Goal: Task Accomplishment & Management: Complete application form

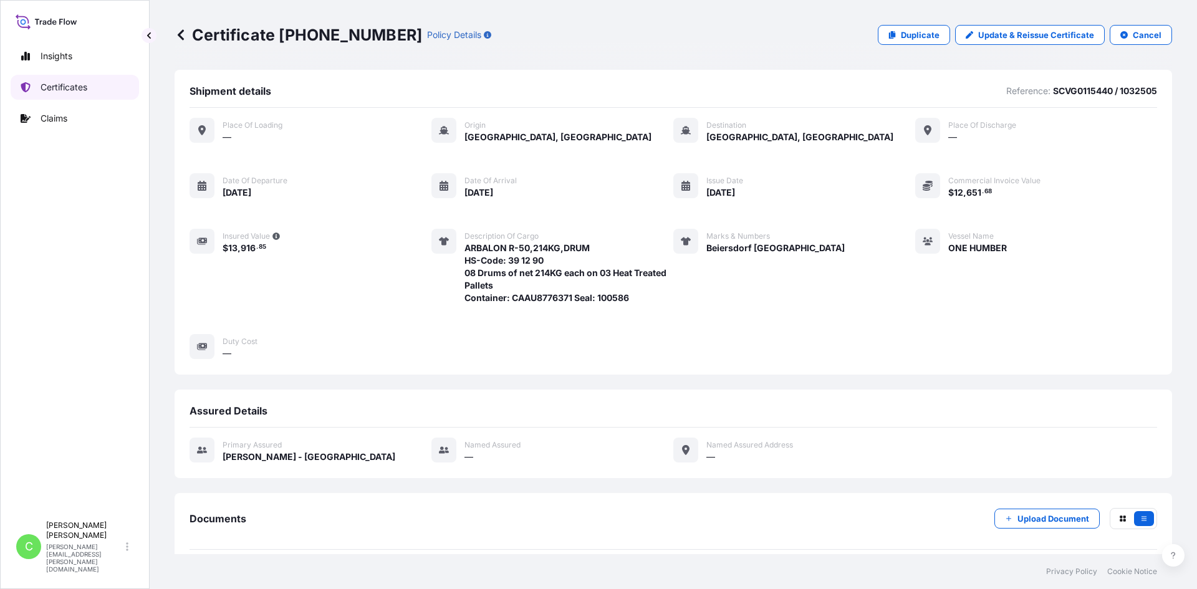
click at [74, 86] on p "Certificates" at bounding box center [64, 87] width 47 height 12
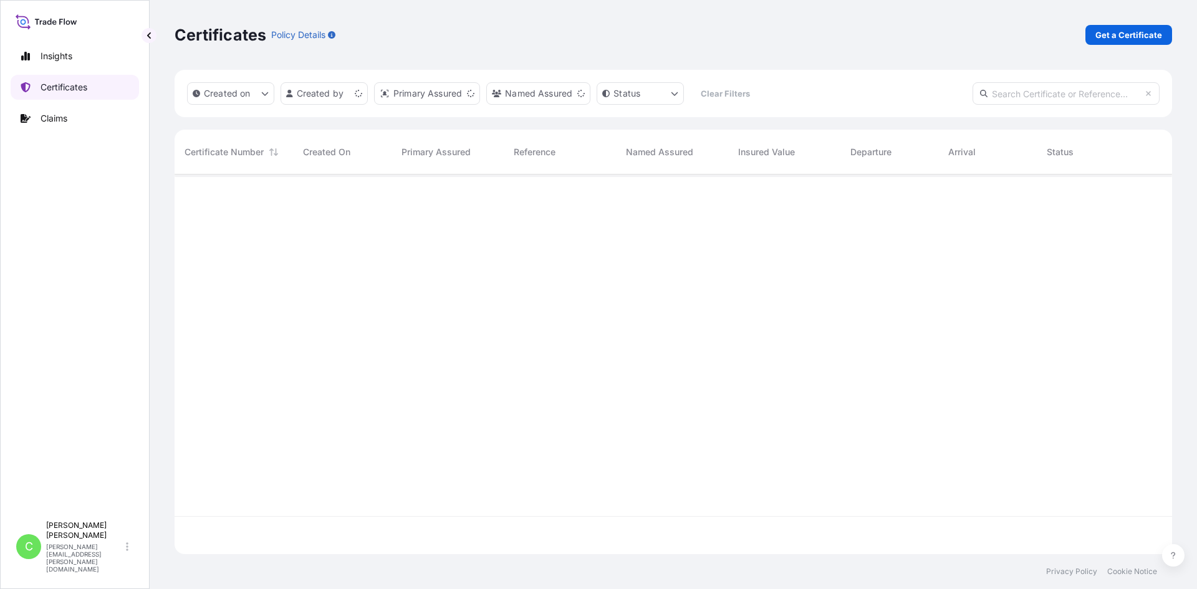
scroll to position [377, 988]
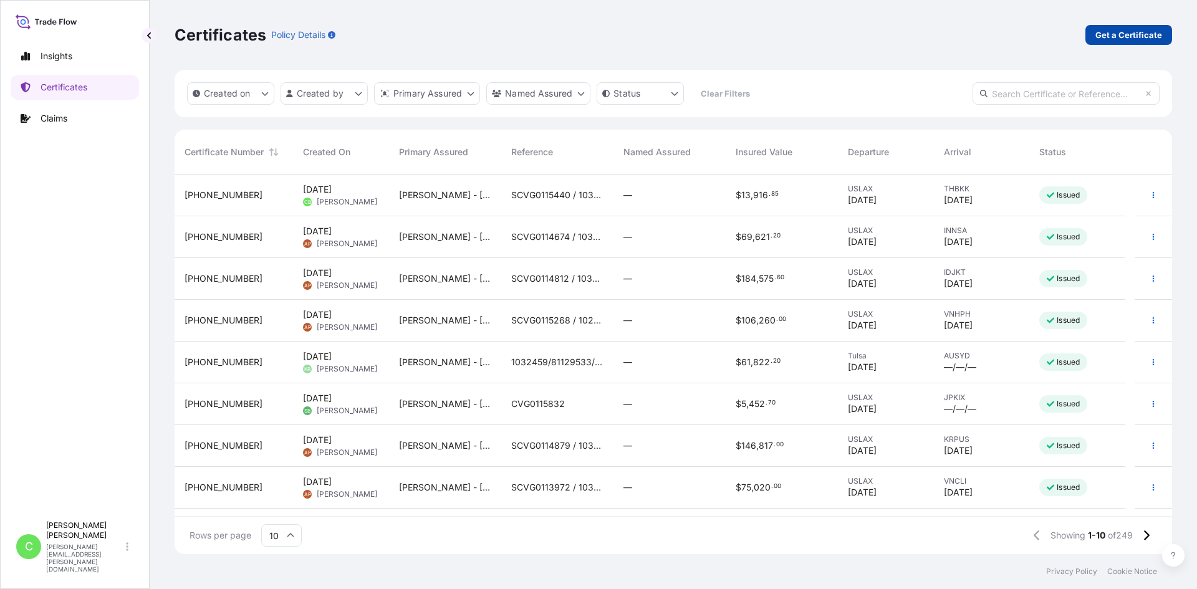
click at [1129, 36] on p "Get a Certificate" at bounding box center [1129, 35] width 67 height 12
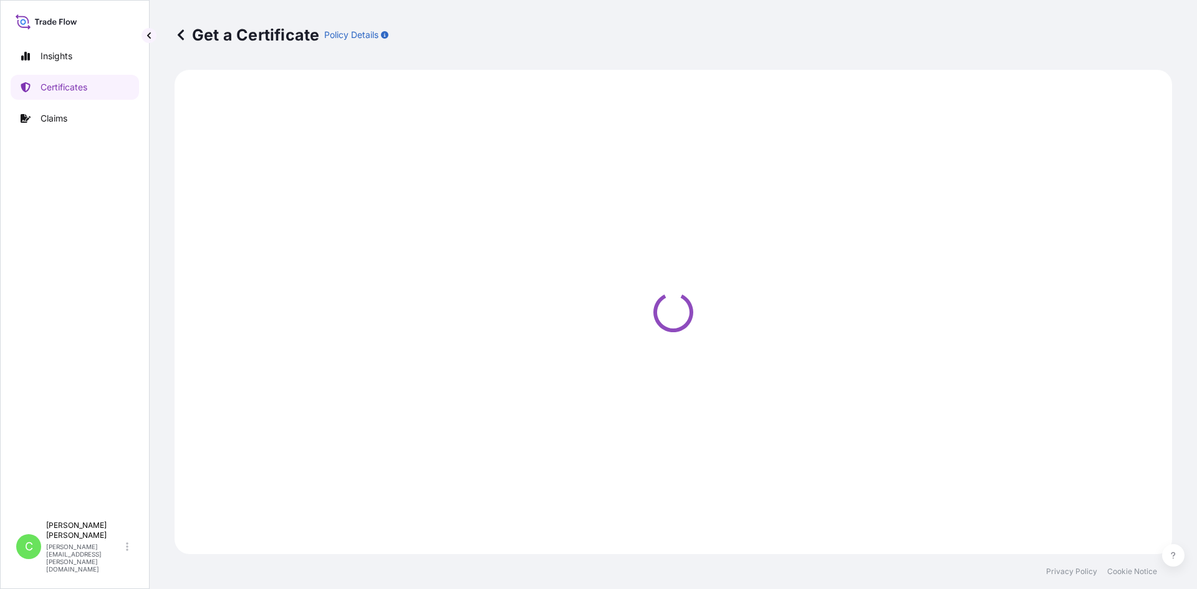
select select "Sea"
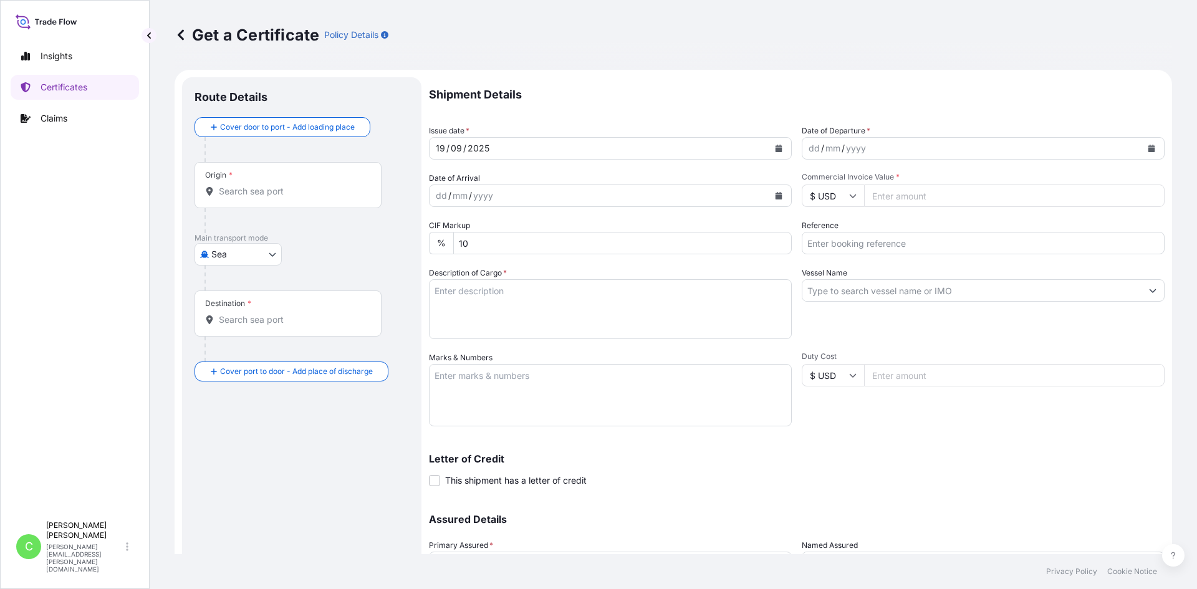
click at [275, 181] on div "Origin *" at bounding box center [288, 185] width 187 height 46
click at [275, 185] on input "Origin *" at bounding box center [292, 191] width 147 height 12
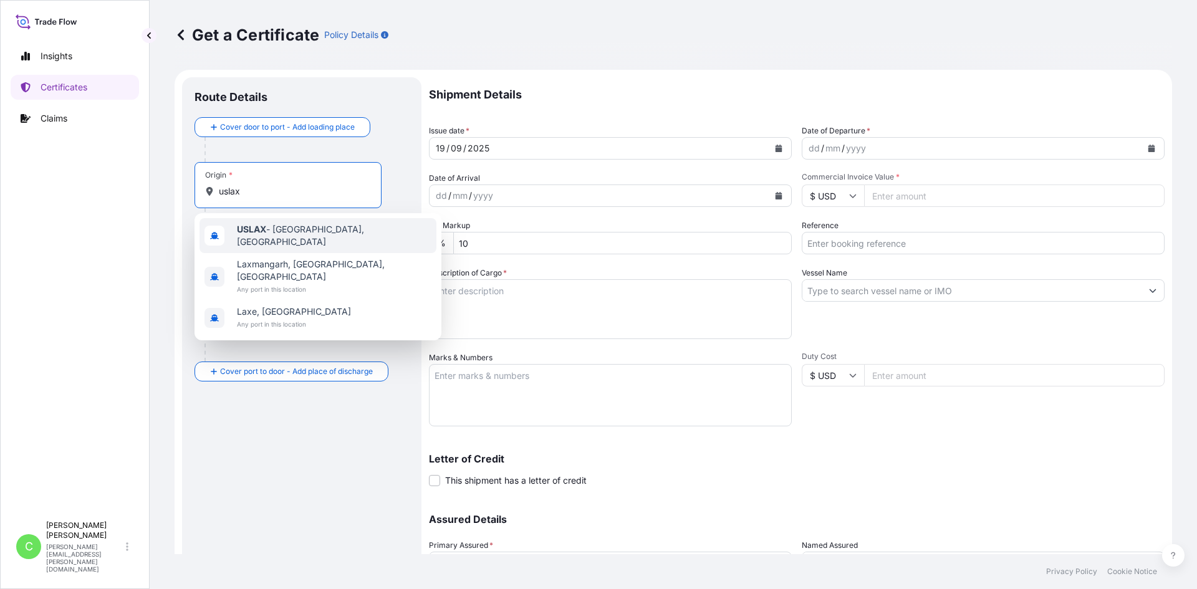
click at [282, 229] on span "USLAX - [GEOGRAPHIC_DATA], [GEOGRAPHIC_DATA]" at bounding box center [334, 235] width 195 height 25
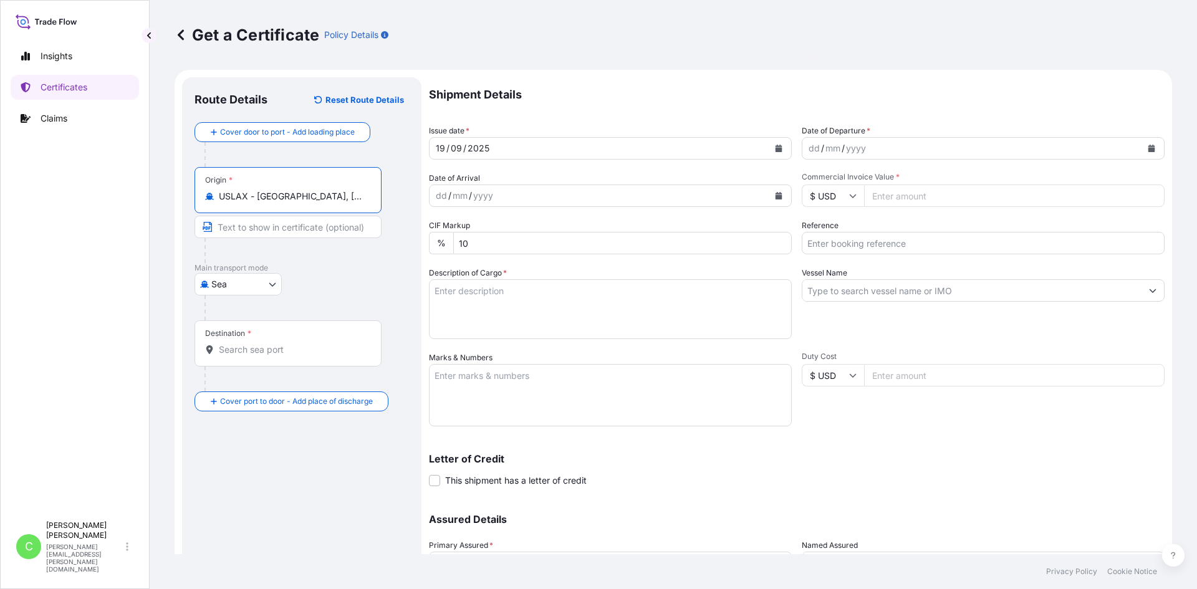
type input "USLAX - [GEOGRAPHIC_DATA], [GEOGRAPHIC_DATA]"
click at [290, 348] on input "Destination *" at bounding box center [292, 350] width 147 height 12
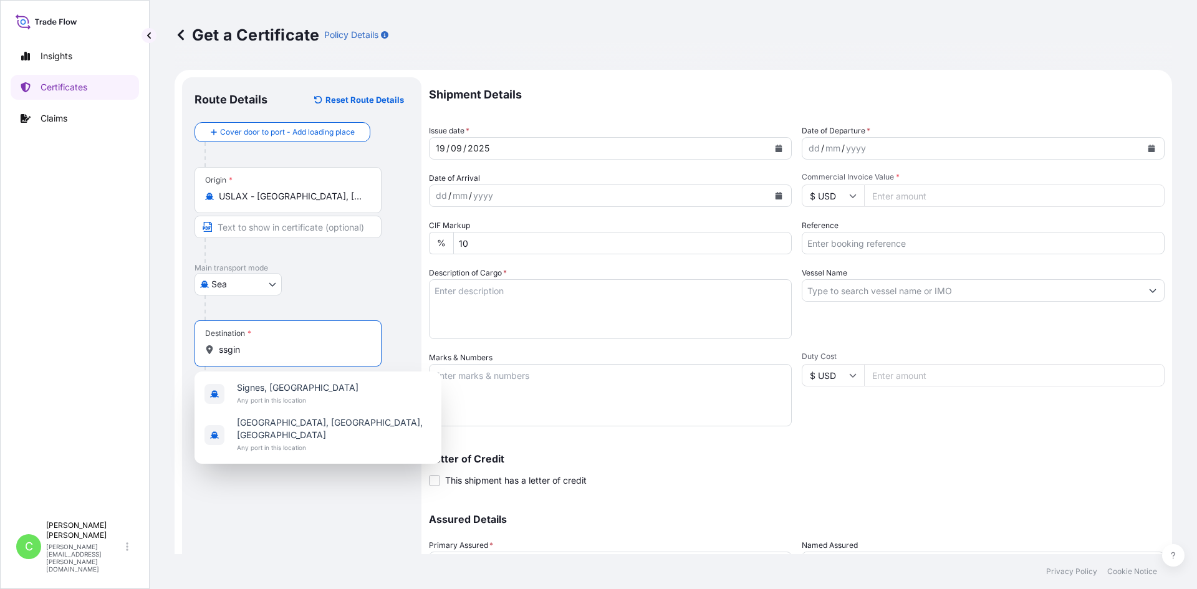
drag, startPoint x: 285, startPoint y: 345, endPoint x: 132, endPoint y: 363, distance: 153.8
click at [132, 363] on div "Insights Certificates Claims C [PERSON_NAME] [PERSON_NAME][EMAIL_ADDRESS][PERSO…" at bounding box center [598, 294] width 1197 height 589
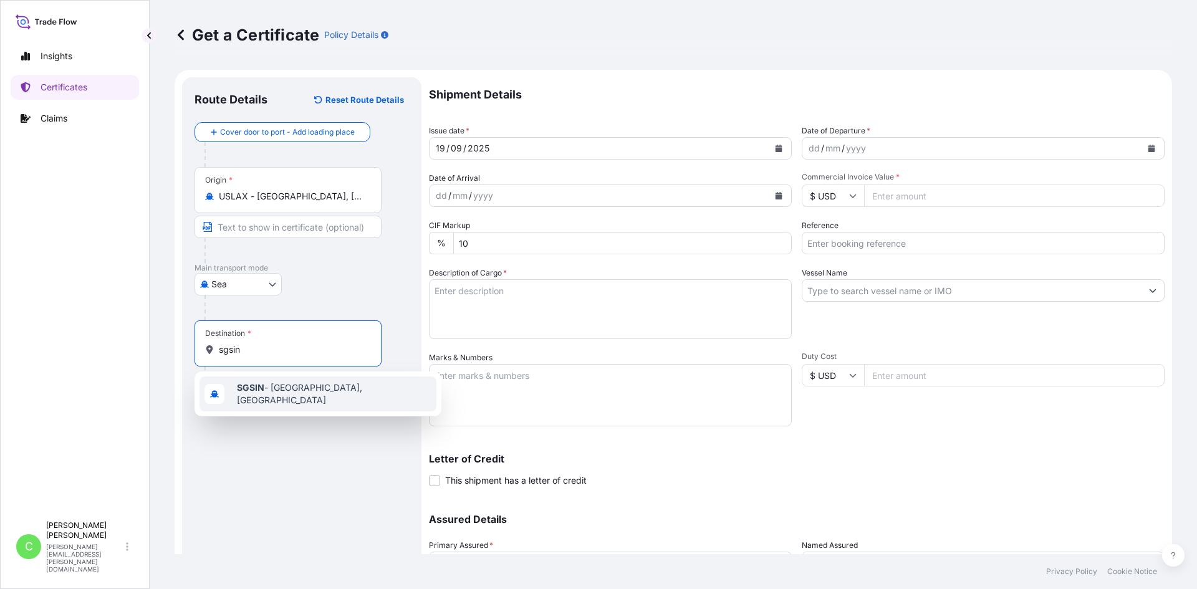
click at [330, 382] on div "SGSIN - [GEOGRAPHIC_DATA], [GEOGRAPHIC_DATA]" at bounding box center [318, 394] width 237 height 35
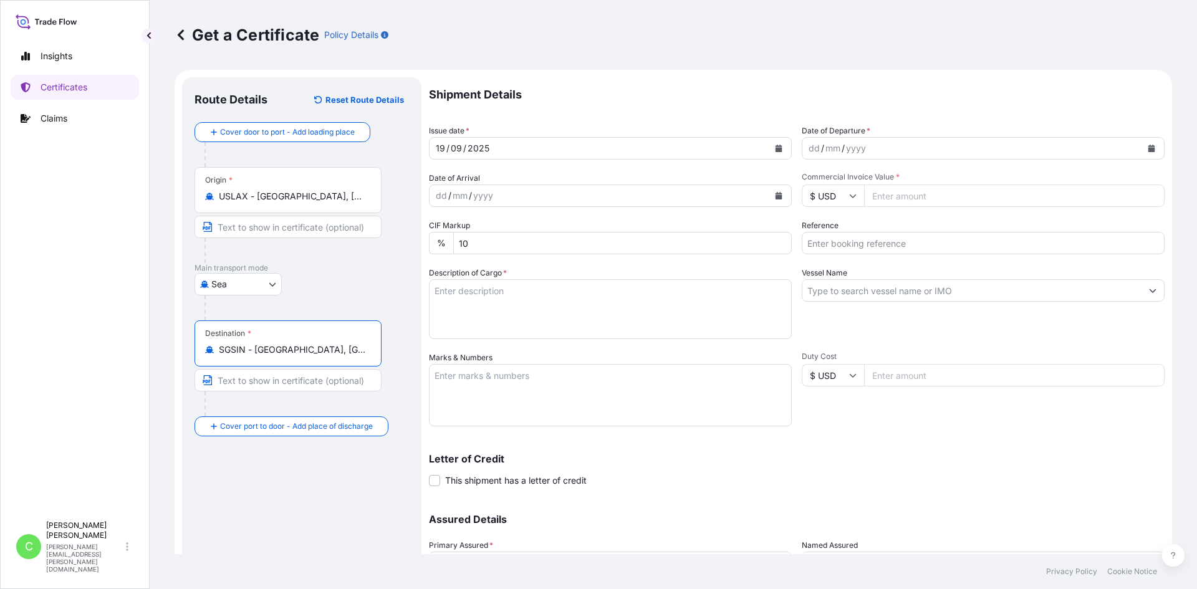
type input "SGSIN - [GEOGRAPHIC_DATA], [GEOGRAPHIC_DATA]"
click at [486, 190] on div "yyyy" at bounding box center [483, 195] width 22 height 15
click at [777, 192] on icon "Calendar" at bounding box center [778, 195] width 7 height 7
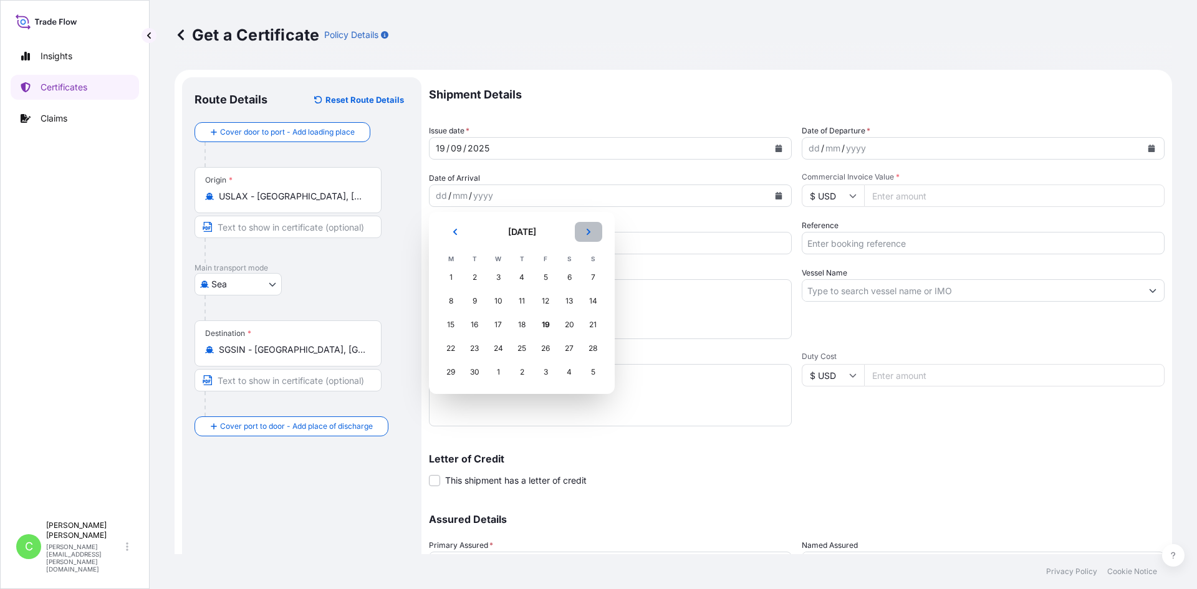
click at [586, 240] on button "Next" at bounding box center [588, 232] width 27 height 20
click at [489, 345] on div "22" at bounding box center [498, 348] width 22 height 22
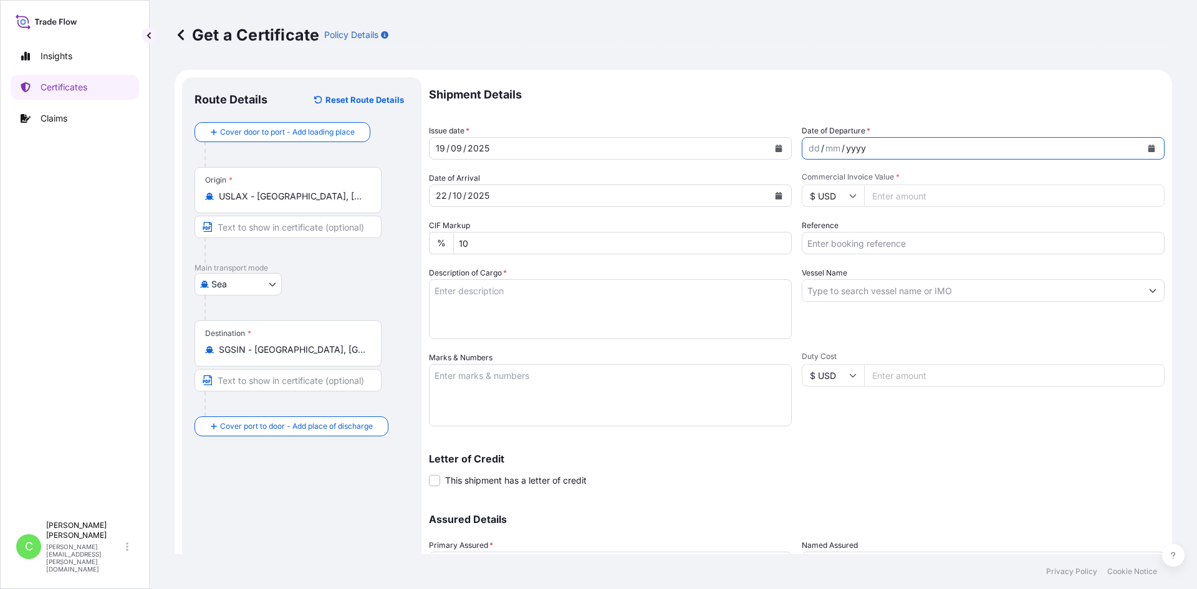
click at [859, 144] on div "yyyy" at bounding box center [856, 148] width 22 height 15
click at [1142, 146] on button "Calendar" at bounding box center [1152, 148] width 20 height 20
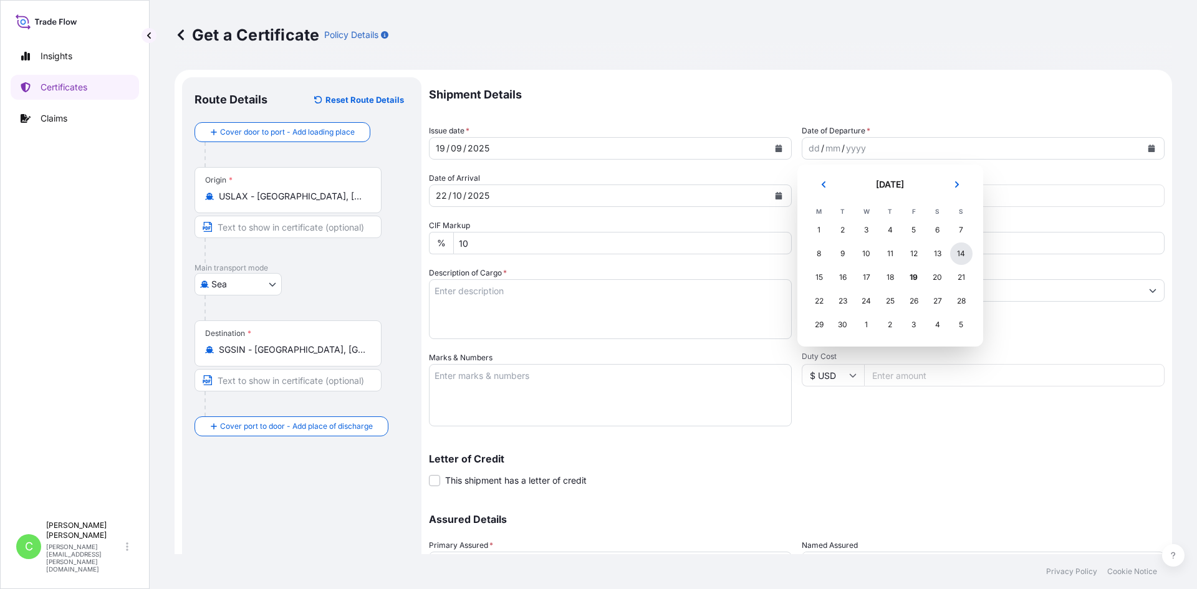
click at [968, 258] on div "14" at bounding box center [961, 254] width 22 height 22
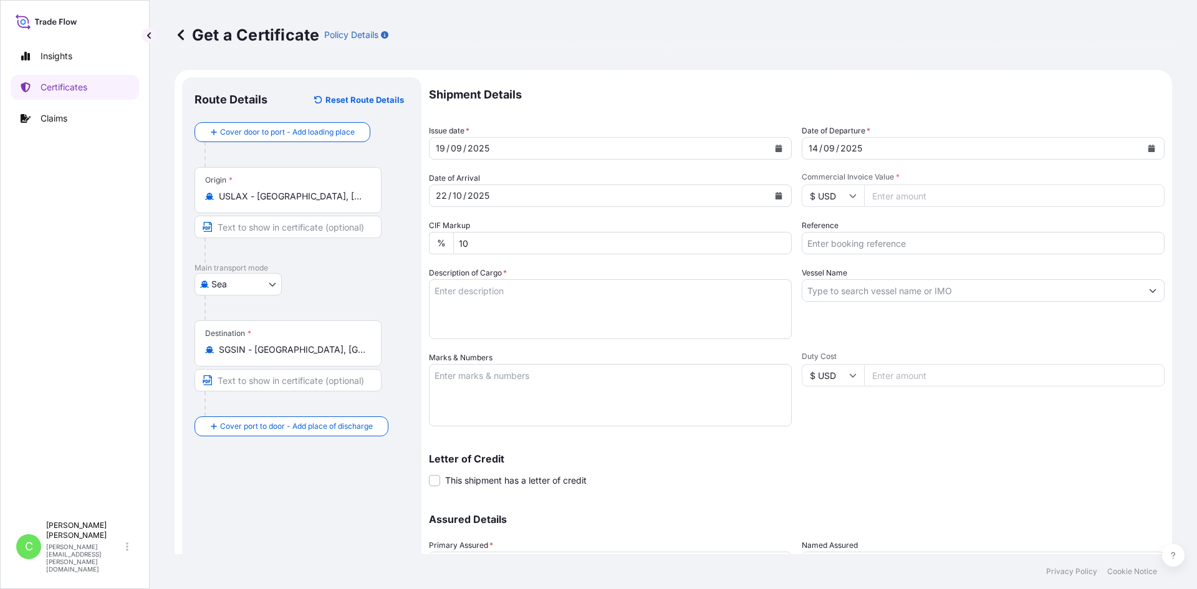
click at [880, 198] on input "Commercial Invoice Value *" at bounding box center [1014, 196] width 301 height 22
click at [884, 200] on input "Commercial Invoice Value *" at bounding box center [1014, 196] width 301 height 22
type input "26500.75"
click at [943, 251] on input "Reference" at bounding box center [983, 243] width 363 height 22
paste input "SCVG0115563"
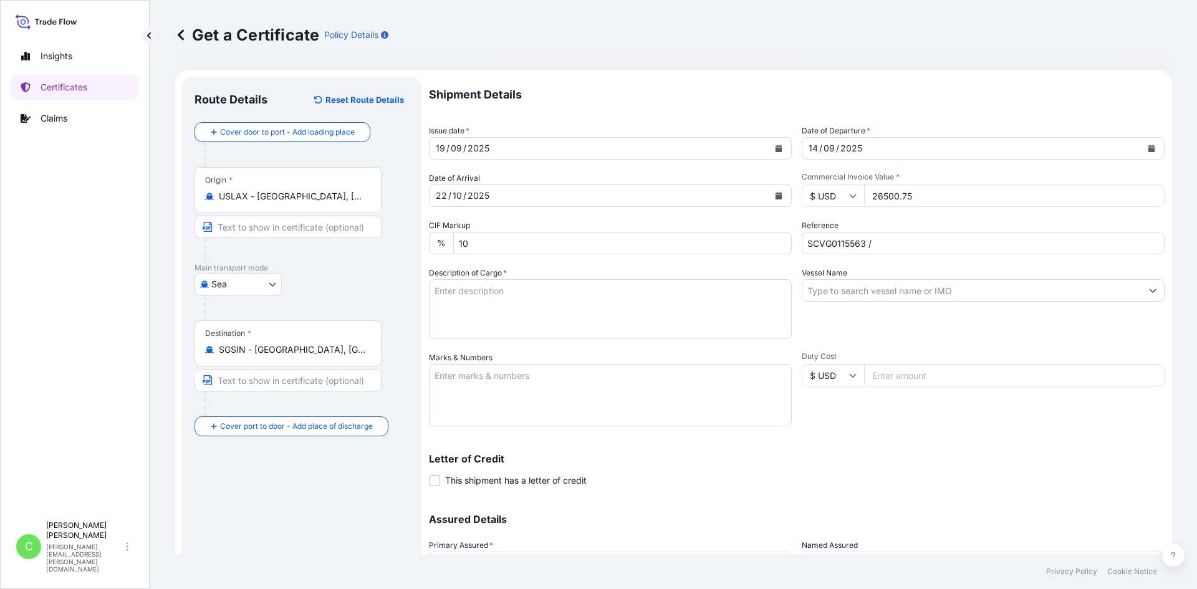
click at [1009, 251] on input "SCVG0115563 /" at bounding box center [983, 243] width 363 height 22
click at [999, 243] on input "SCVG0115563 /" at bounding box center [983, 243] width 363 height 22
paste input "1034365"
type input "SCVG0115563 / 1034365"
click at [885, 284] on input "Vessel Name" at bounding box center [971, 290] width 339 height 22
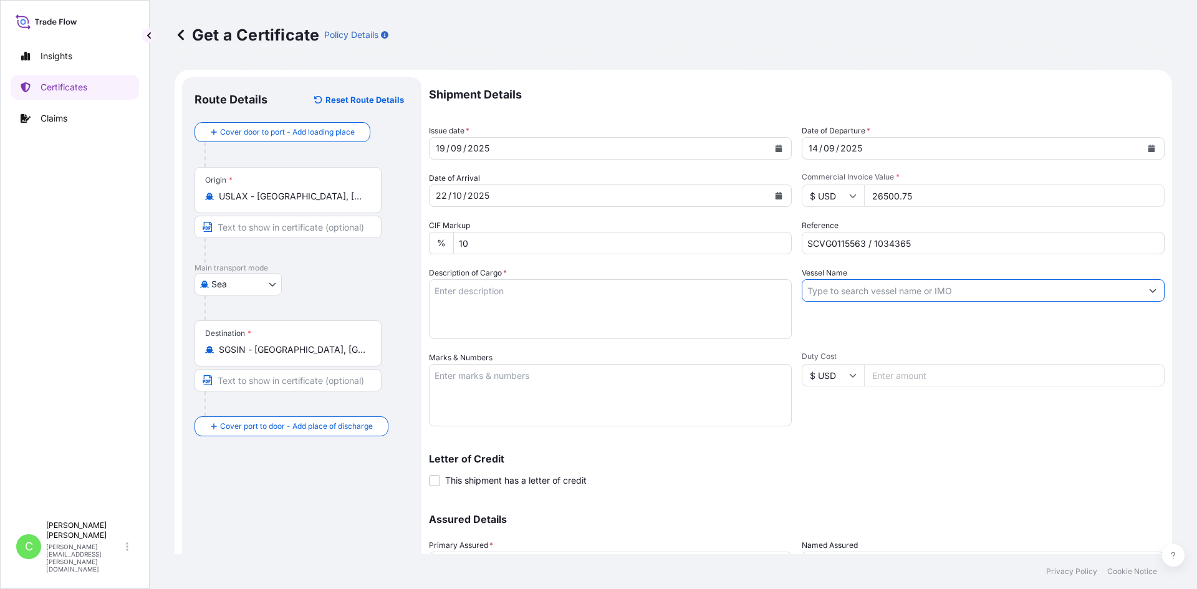
click at [897, 282] on input "Vessel Name" at bounding box center [971, 290] width 339 height 22
paste input "ONE HUMBER"
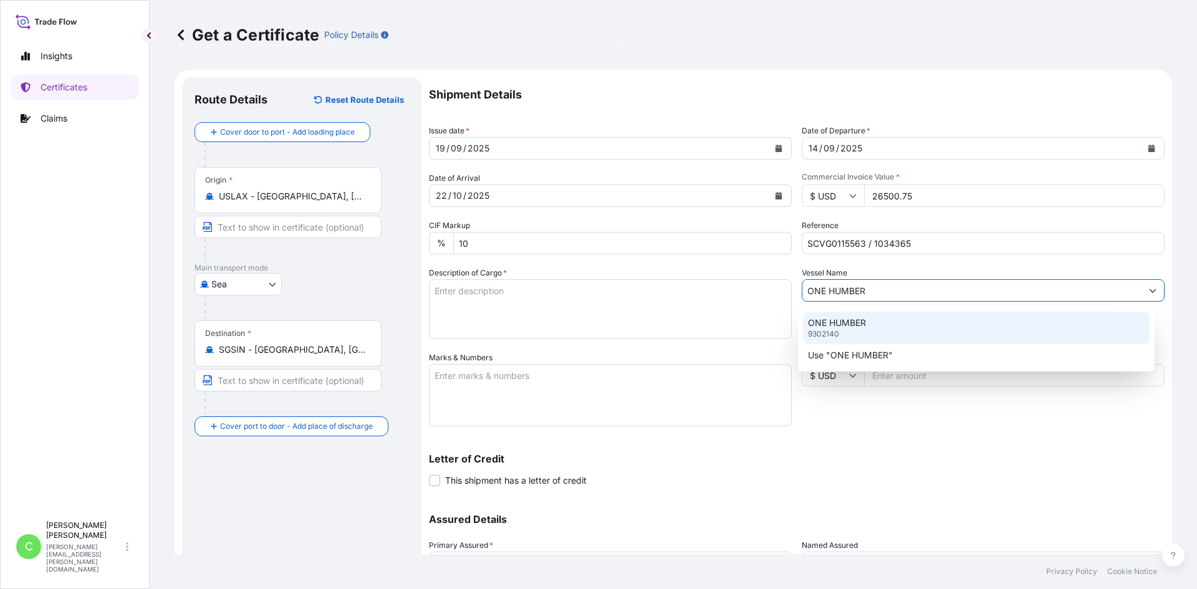
click at [868, 324] on div "ONE HUMBER 9302140" at bounding box center [976, 328] width 347 height 32
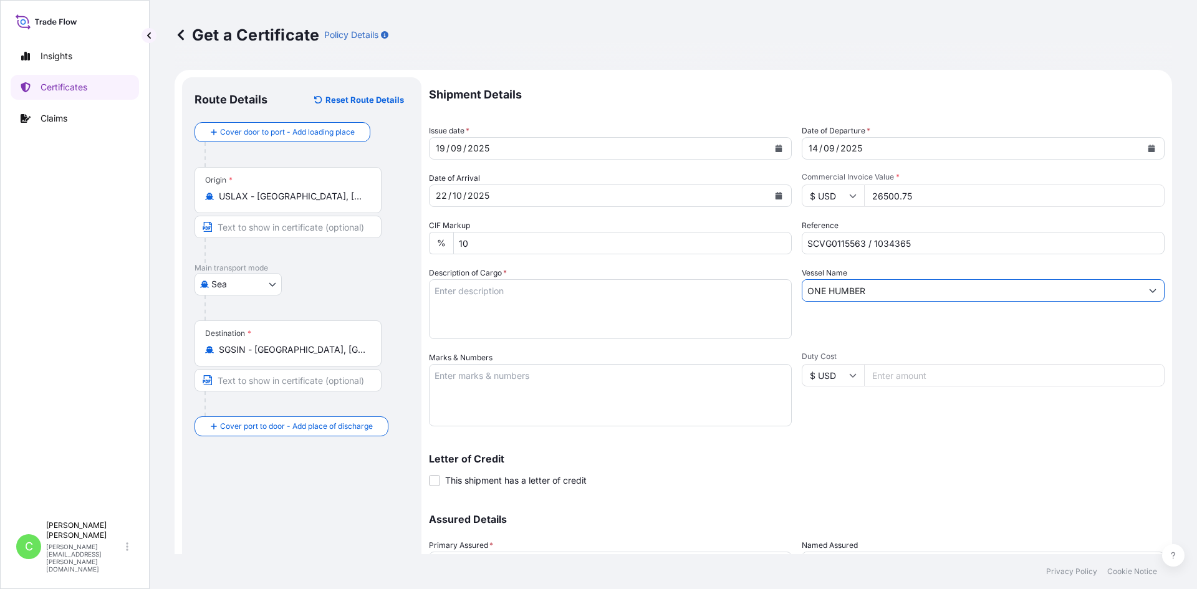
type input "ONE HUMBER"
click at [898, 370] on input "Duty Cost" at bounding box center [1014, 375] width 301 height 22
type input "26500.75"
click at [592, 311] on textarea "Description of Cargo *" at bounding box center [610, 309] width 363 height 60
click at [523, 287] on textarea "Description of Cargo *" at bounding box center [610, 309] width 363 height 60
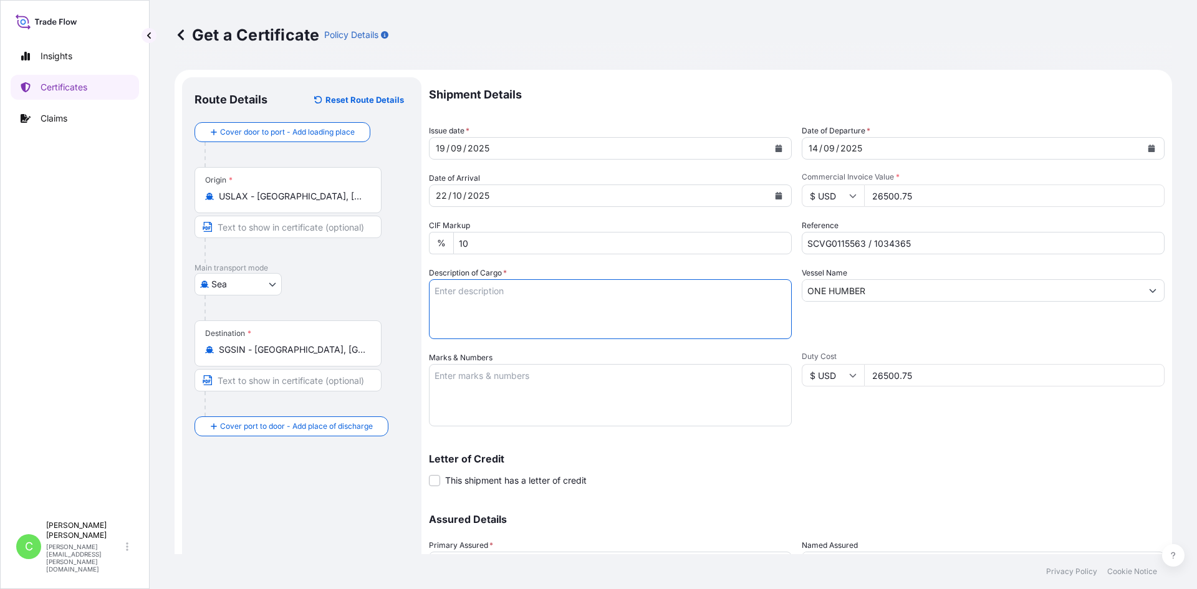
paste textarea "[PERSON_NAME],ZNM,25KG,BAG HS-Code: 39 13 90"
click at [603, 330] on textarea "[PERSON_NAME],ZNM,25KG,BAG HS-Code: 39 13 90" at bounding box center [610, 309] width 363 height 60
paste textarea "KELCOGEL HS-B,25KG,BAG HS-Code: 38 24 99"
click at [605, 343] on div "Shipment Details Issue date * [DATE] Date of Departure * [DATE] Date of Arrival…" at bounding box center [797, 350] width 736 height 547
click at [600, 323] on textarea "[PERSON_NAME],ZNM,25KG,BAG HS-Code: 39 13 90 KELCOGEL HS-B,25KG,BAG HS-Code: 38…" at bounding box center [610, 309] width 363 height 60
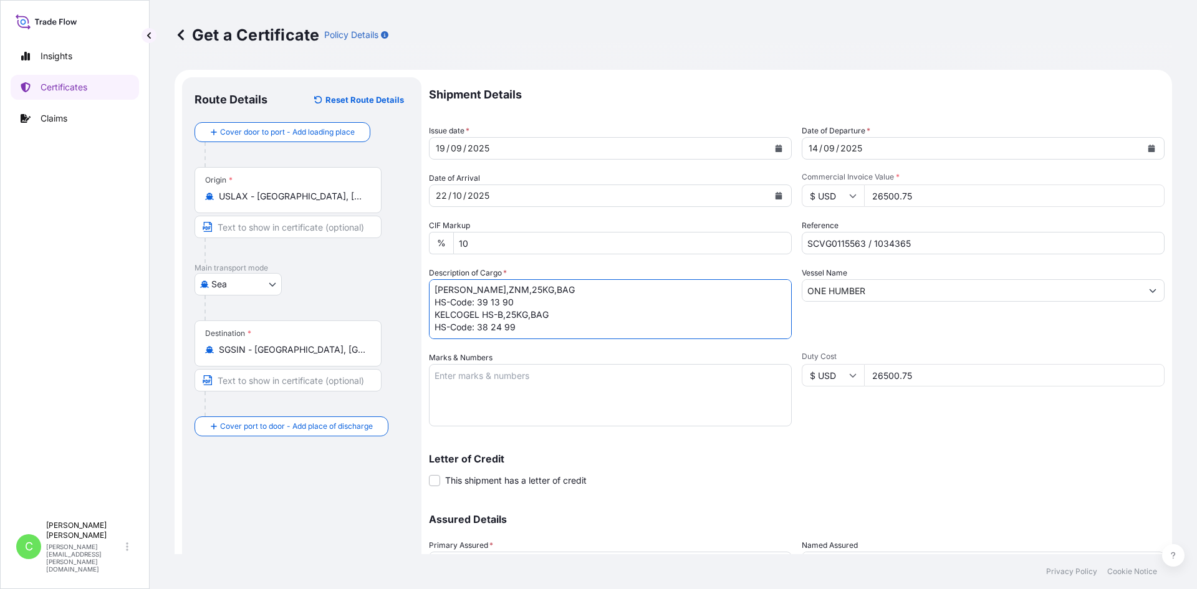
scroll to position [7, 0]
paste textarea "63 bags of 25kg net on 3 heated pallets"
click at [633, 339] on textarea "[PERSON_NAME],ZNM,25KG,BAG HS-Code: 39 13 90 KELCOGEL HS-B,25KG,BAG HS-Code: 38…" at bounding box center [610, 309] width 363 height 60
click at [605, 343] on div "Shipment Details Issue date * [DATE] Date of Departure * [DATE] Date of Arrival…" at bounding box center [797, 350] width 736 height 547
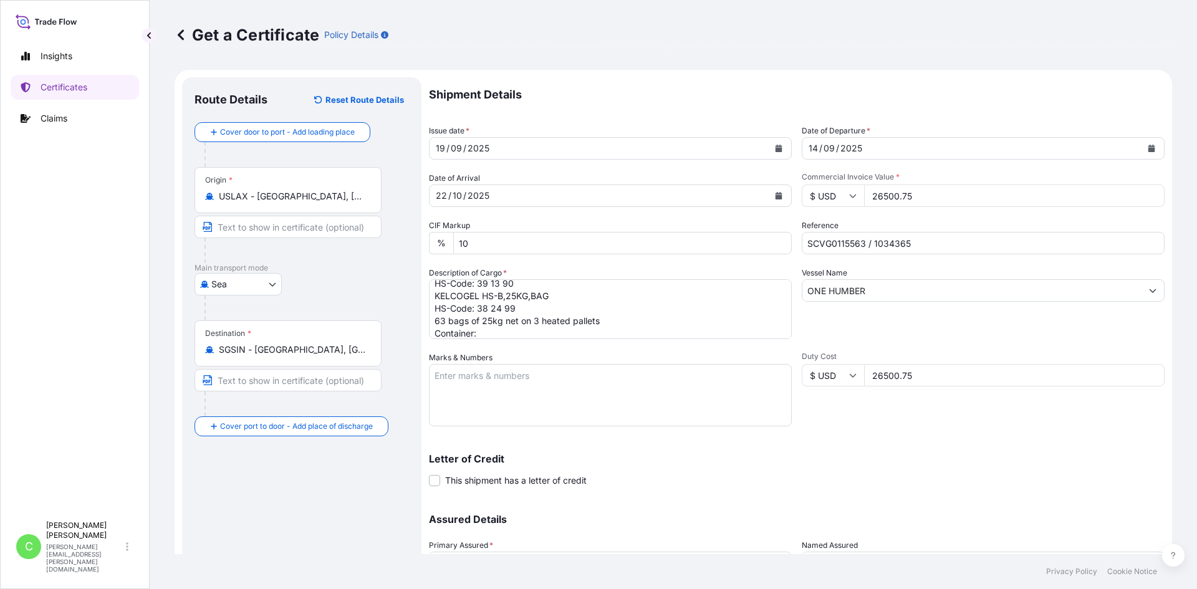
click at [601, 341] on div "Shipment Details Issue date * [DATE] Date of Departure * [DATE] Date of Arrival…" at bounding box center [797, 350] width 736 height 547
click at [600, 339] on textarea "[PERSON_NAME],ZNM,25KG,BAG HS-Code: 39 13 90 KELCOGEL HS-B,25KG,BAG HS-Code: 38…" at bounding box center [610, 309] width 363 height 60
paste textarea "TCNU4695555"
click at [597, 329] on textarea "[PERSON_NAME],ZNM,25KG,BAG HS-Code: 39 13 90 KELCOGEL HS-B,25KG,BAG HS-Code: 38…" at bounding box center [610, 309] width 363 height 60
paste textarea "210003"
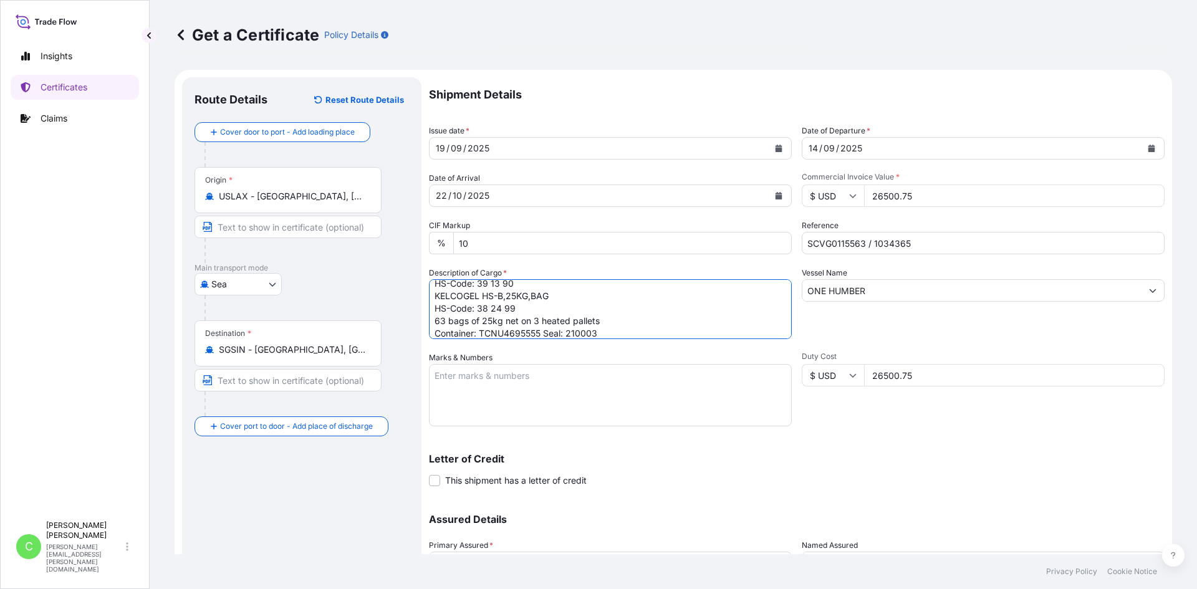
type textarea "[PERSON_NAME],ZNM,25KG,BAG HS-Code: 39 13 90 KELCOGEL HS-B,25KG,BAG HS-Code: 38…"
click at [616, 405] on textarea "Marks & Numbers" at bounding box center [610, 395] width 363 height 62
paste textarea "IMCD Singapore Pte Ltd"
type textarea "IMCD Singapore Pte Ltd"
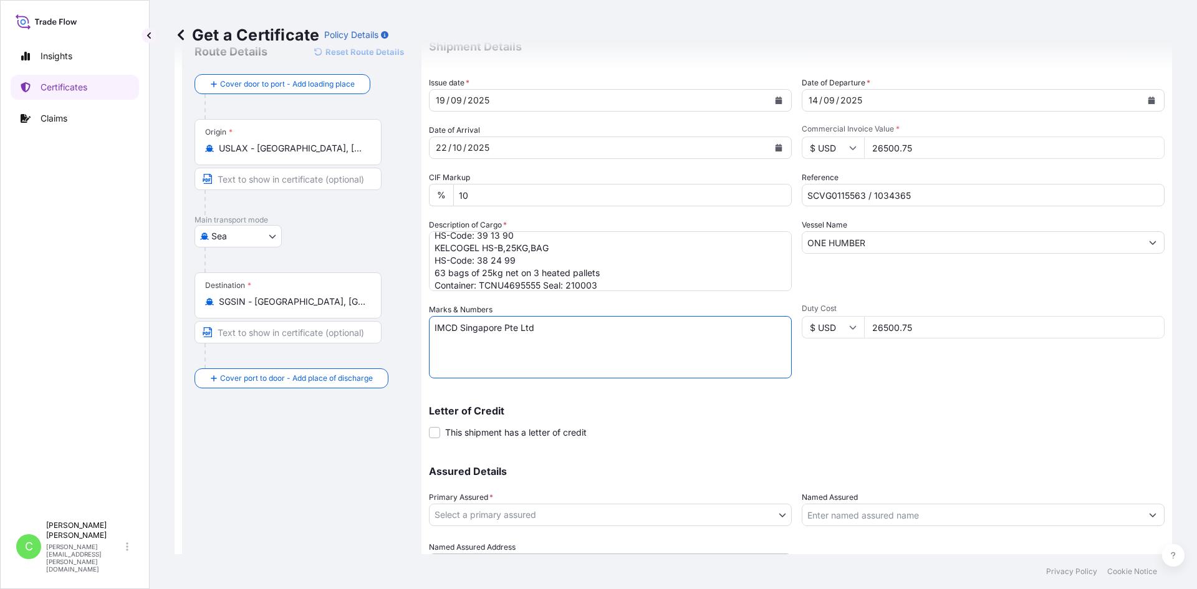
scroll to position [112, 0]
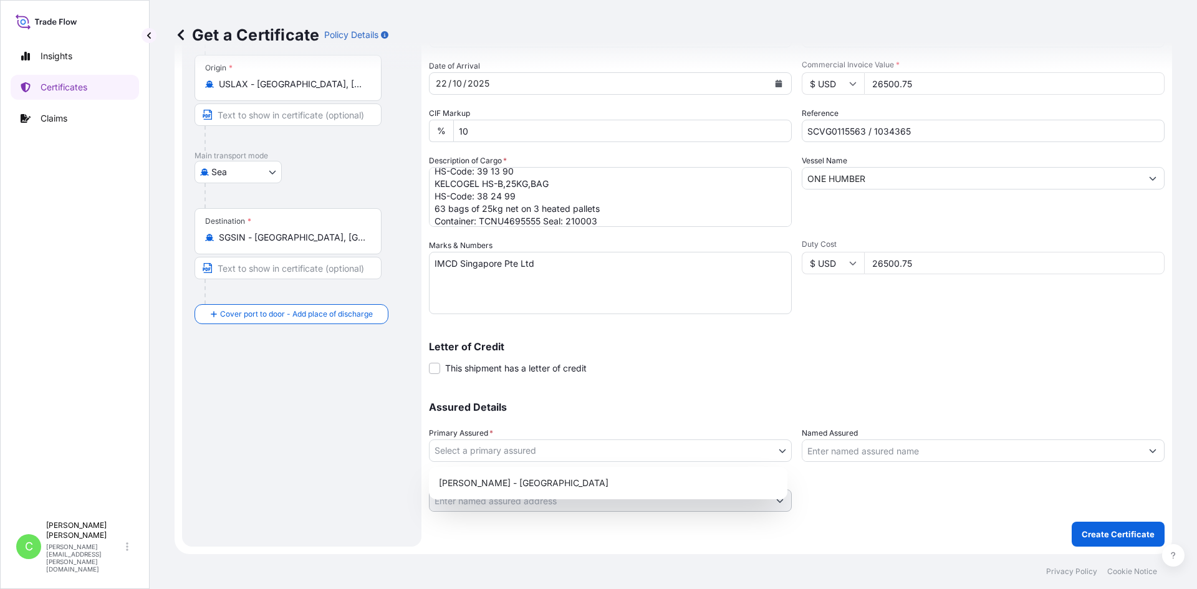
click at [544, 451] on body "Insights Certificates Claims C [PERSON_NAME] [PERSON_NAME][EMAIL_ADDRESS][PERSO…" at bounding box center [598, 294] width 1197 height 589
click at [527, 479] on div "[PERSON_NAME] - [GEOGRAPHIC_DATA]" at bounding box center [608, 483] width 349 height 22
select select "31650"
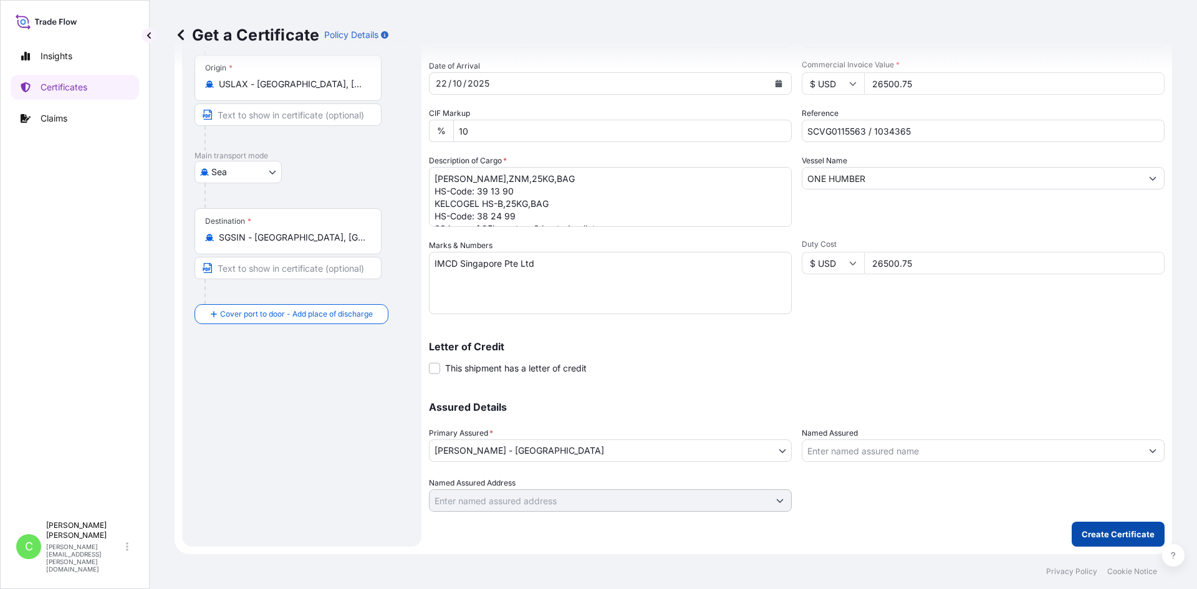
click at [1087, 523] on button "Create Certificate" at bounding box center [1118, 534] width 93 height 25
drag, startPoint x: 910, startPoint y: 264, endPoint x: 890, endPoint y: 268, distance: 20.3
click at [890, 268] on input "26500.75" at bounding box center [1014, 263] width 301 height 22
type input "26501"
click at [1107, 536] on p "Create Certificate" at bounding box center [1118, 534] width 73 height 12
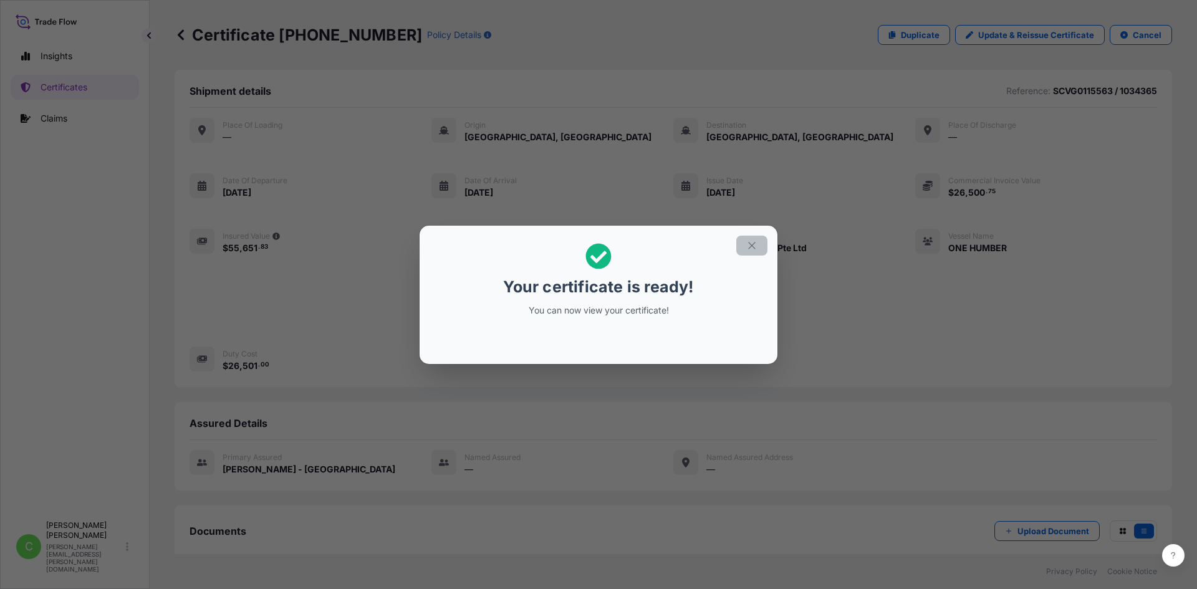
click at [754, 244] on icon "button" at bounding box center [751, 245] width 11 height 11
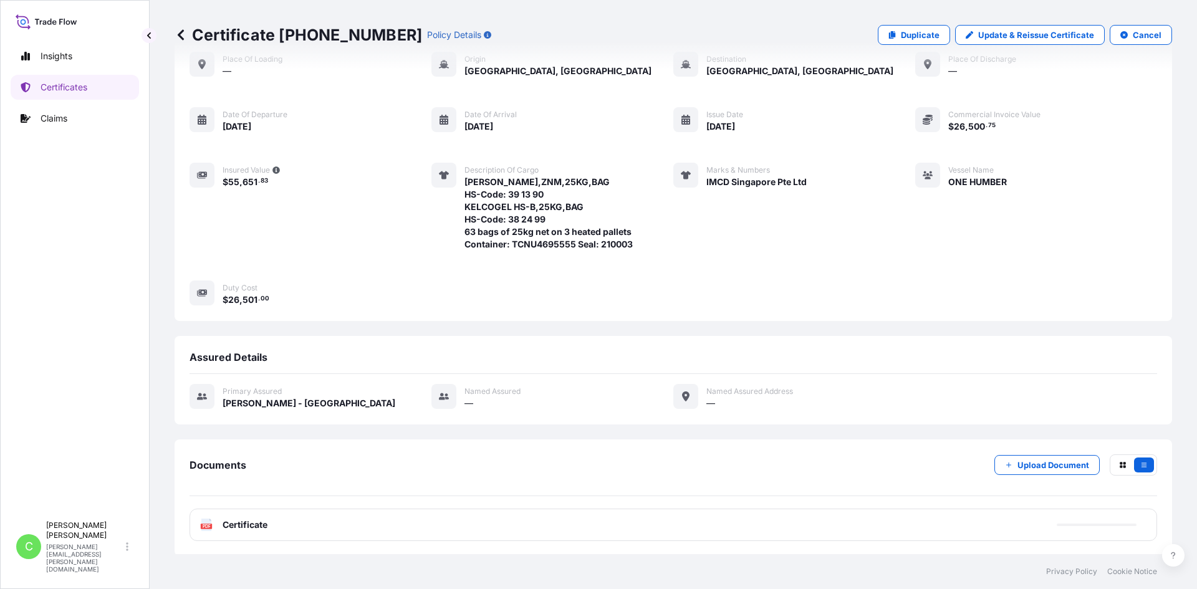
scroll to position [146, 0]
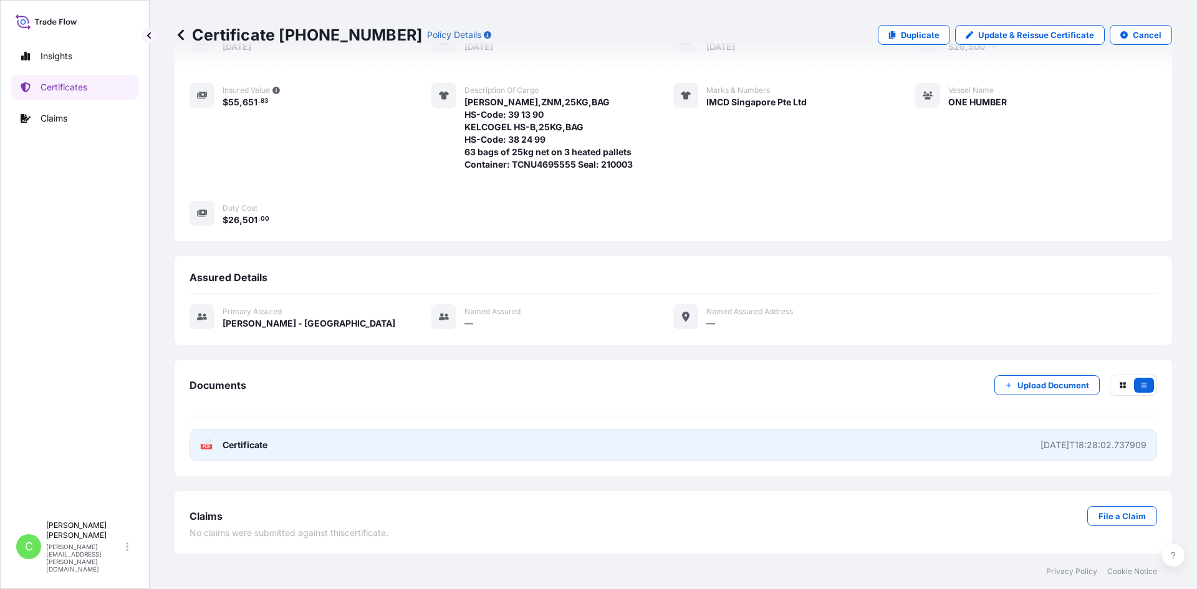
click at [208, 445] on text "PDF" at bounding box center [207, 447] width 8 height 4
